Goal: Information Seeking & Learning: Stay updated

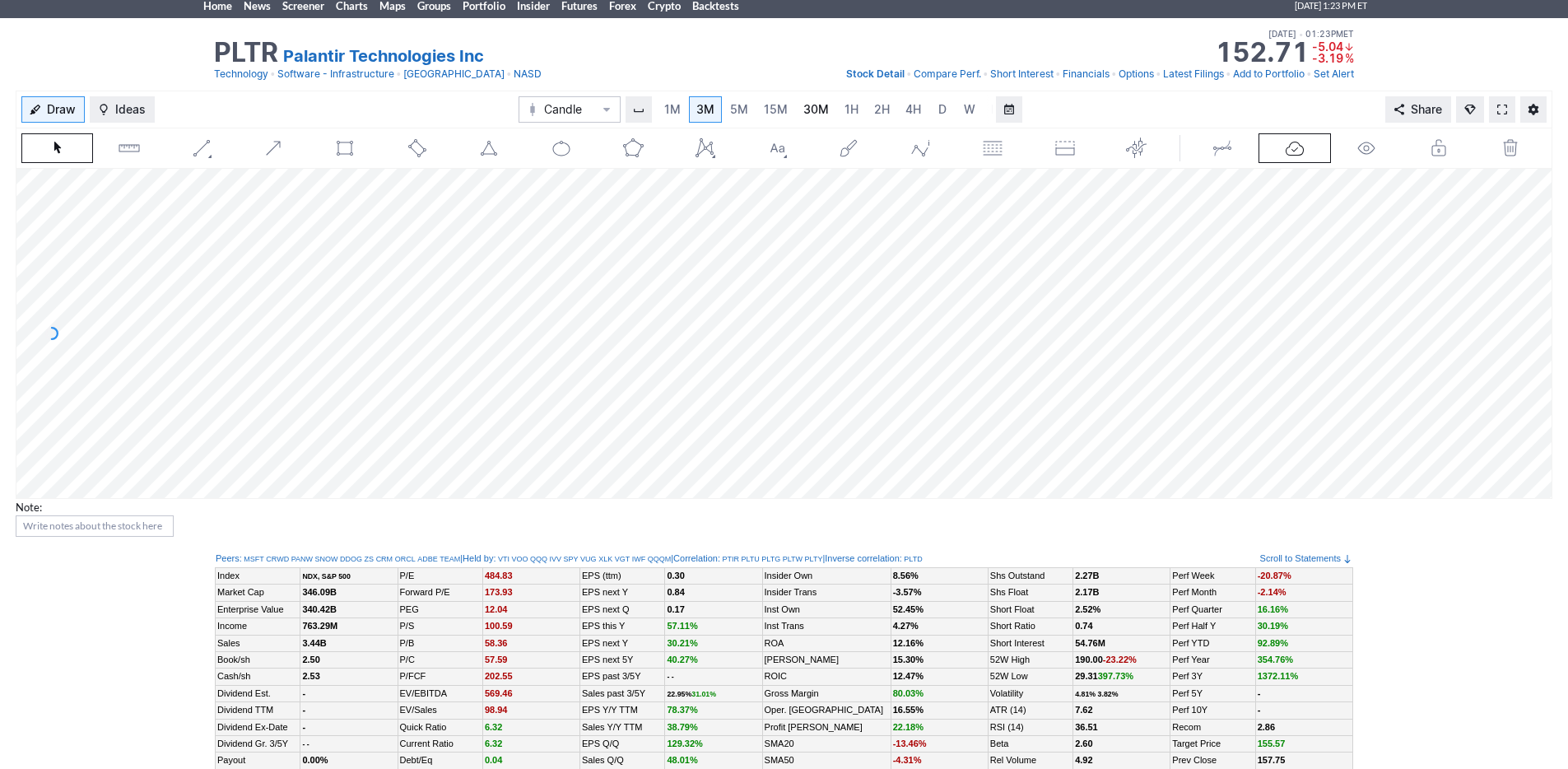
click at [808, 115] on span "30M" at bounding box center [816, 109] width 26 height 14
